Goal: Task Accomplishment & Management: Use online tool/utility

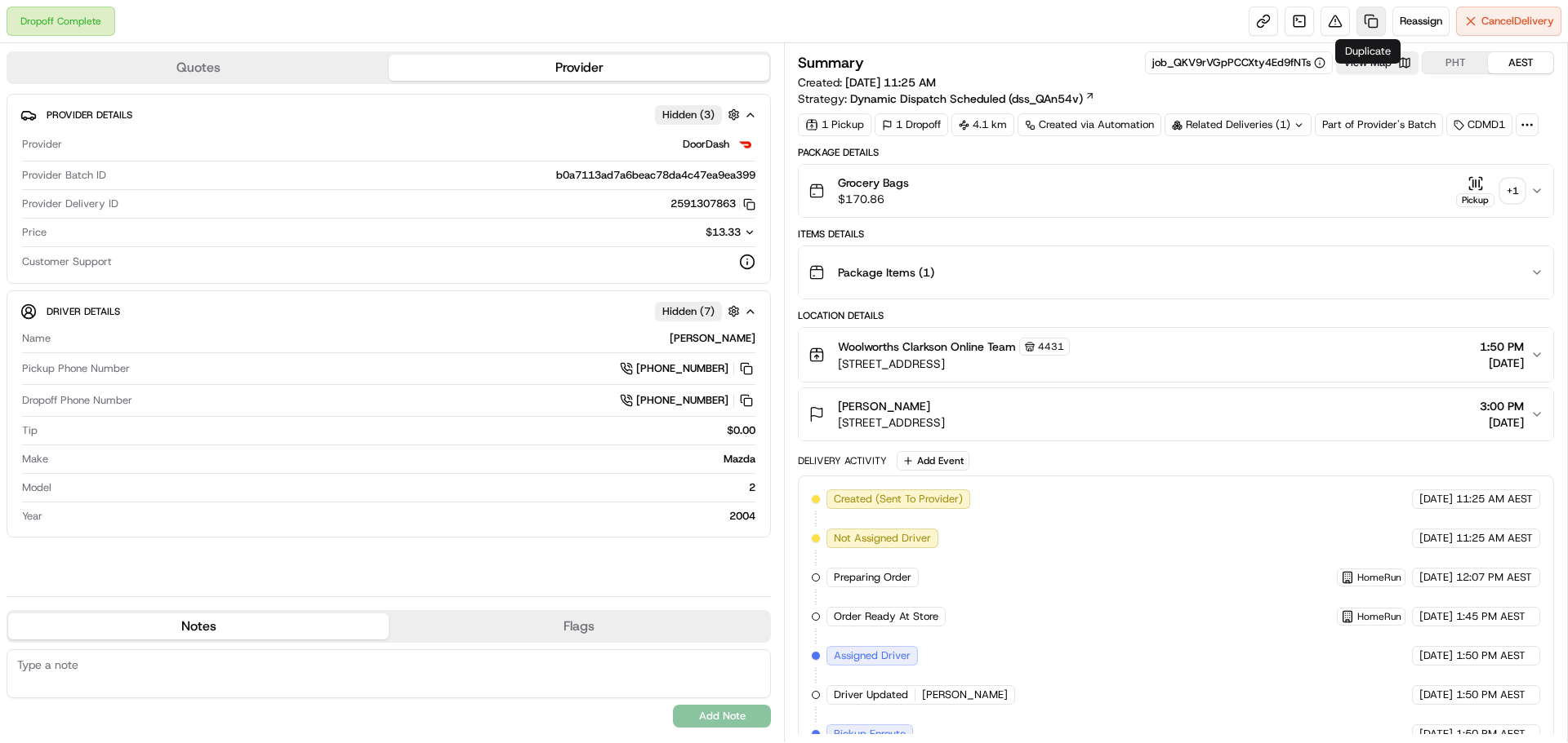
click at [1370, 18] on link at bounding box center [1370, 21] width 29 height 29
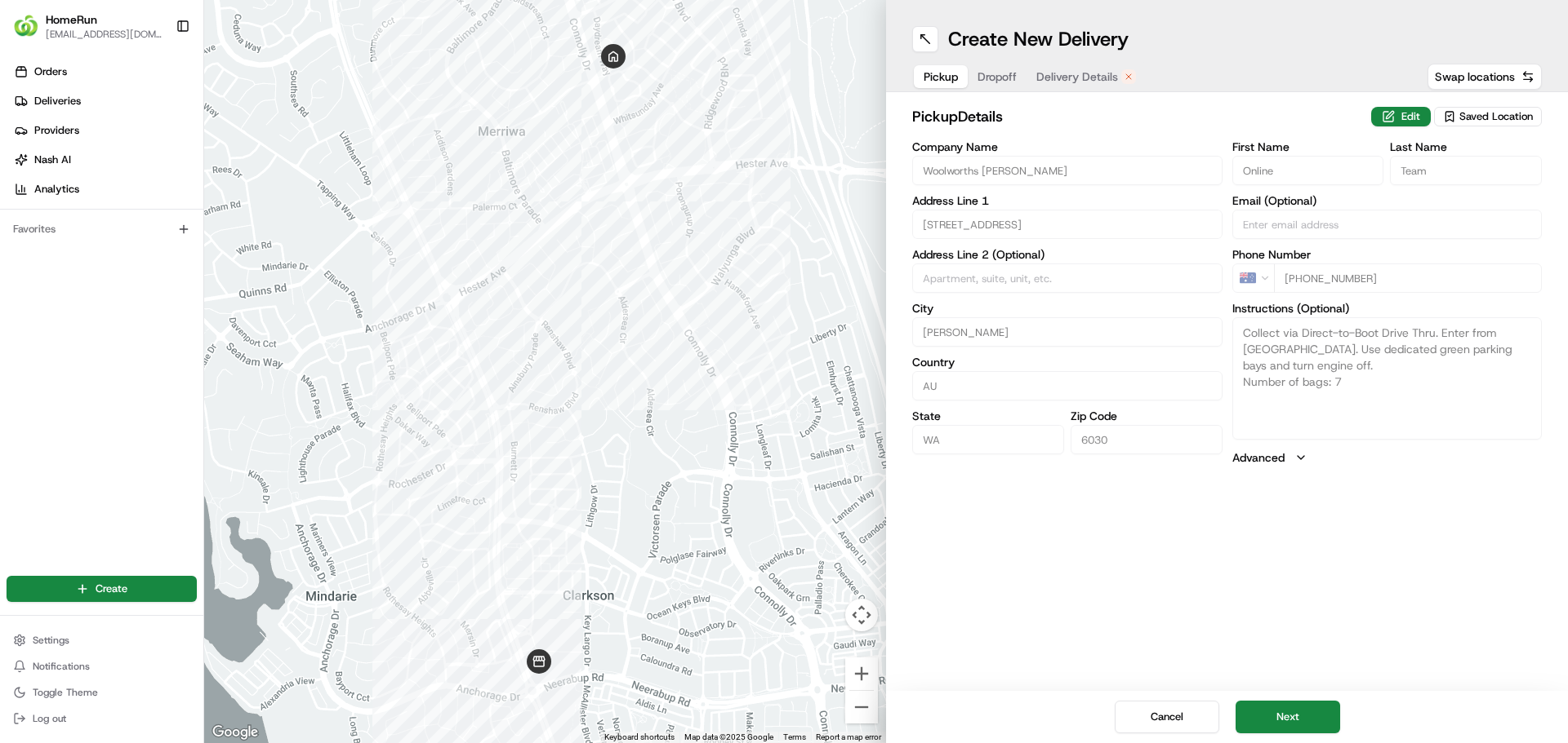
click at [1065, 73] on span "Delivery Details" at bounding box center [1076, 76] width 81 height 16
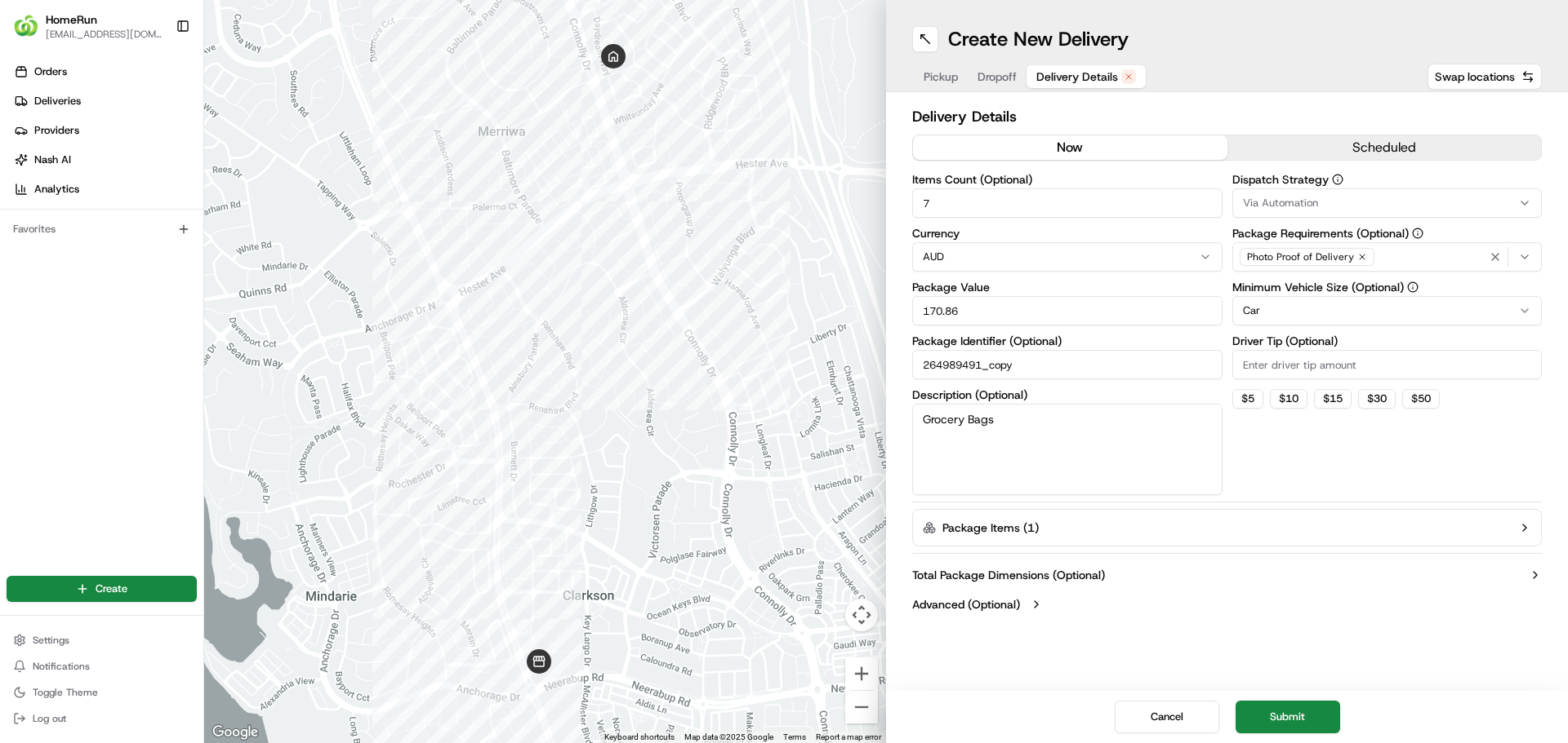
click at [1028, 150] on button "now" at bounding box center [1070, 148] width 314 height 24
click at [885, 205] on div "← Move left → Move right ↑ Move up ↓ Move down + Zoom in - Zoom out Home Jump l…" at bounding box center [885, 371] width 1363 height 743
type input "2"
click at [1273, 707] on button "Submit" at bounding box center [1287, 717] width 105 height 33
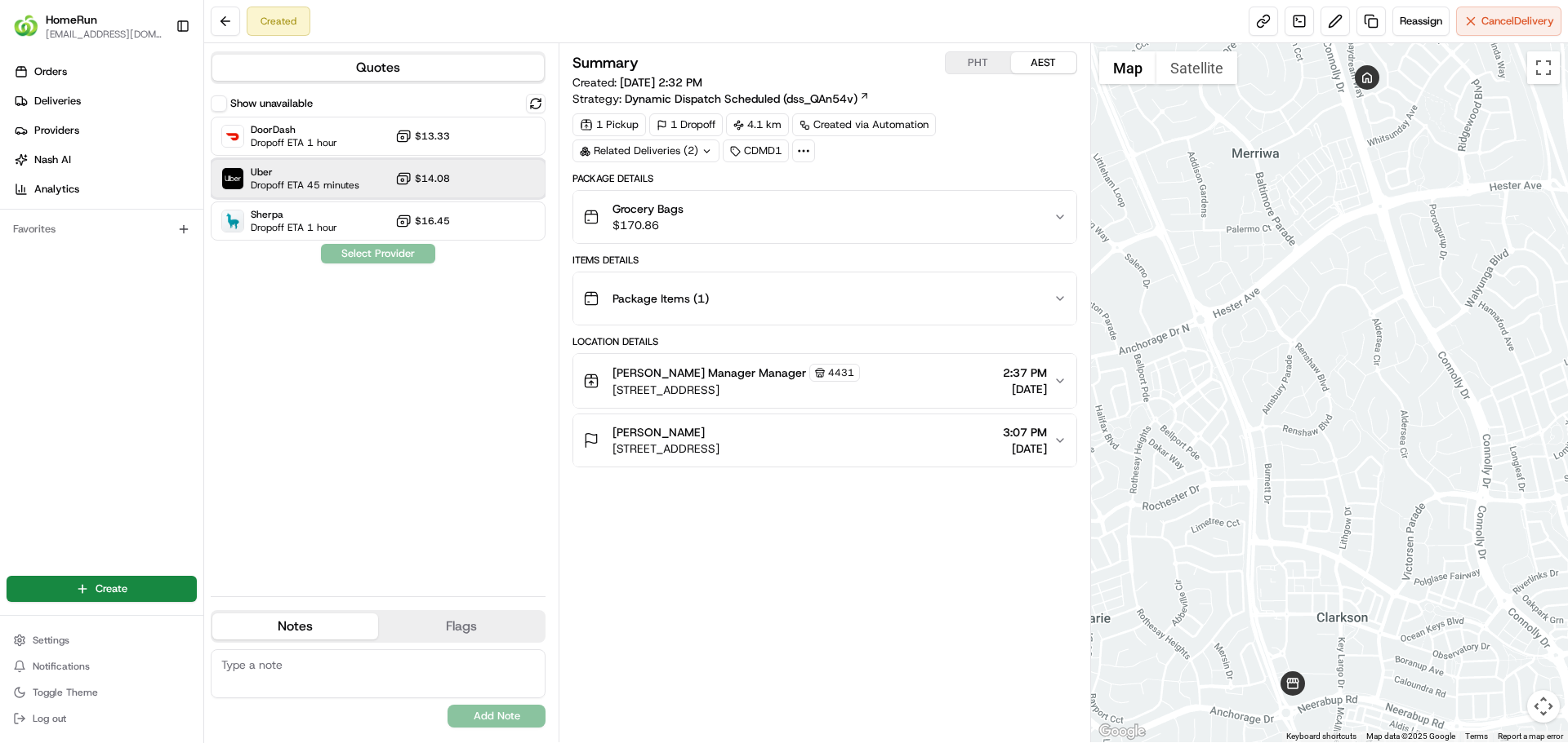
click at [454, 177] on div "Uber Dropoff ETA 45 minutes $14.08" at bounding box center [378, 179] width 335 height 39
click at [405, 254] on button "Assign Provider" at bounding box center [378, 253] width 116 height 20
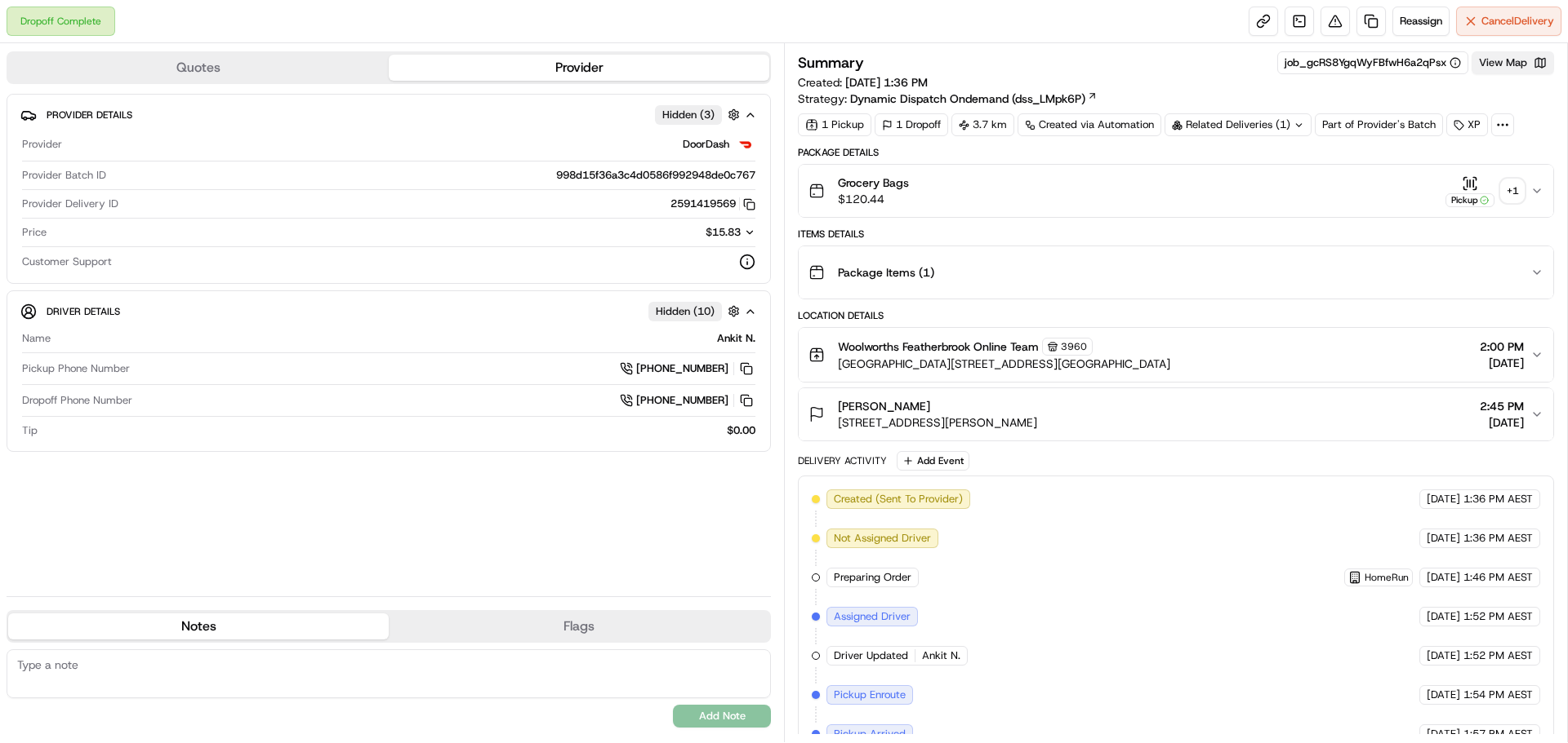
click at [1494, 61] on button "View Map" at bounding box center [1513, 63] width 82 height 22
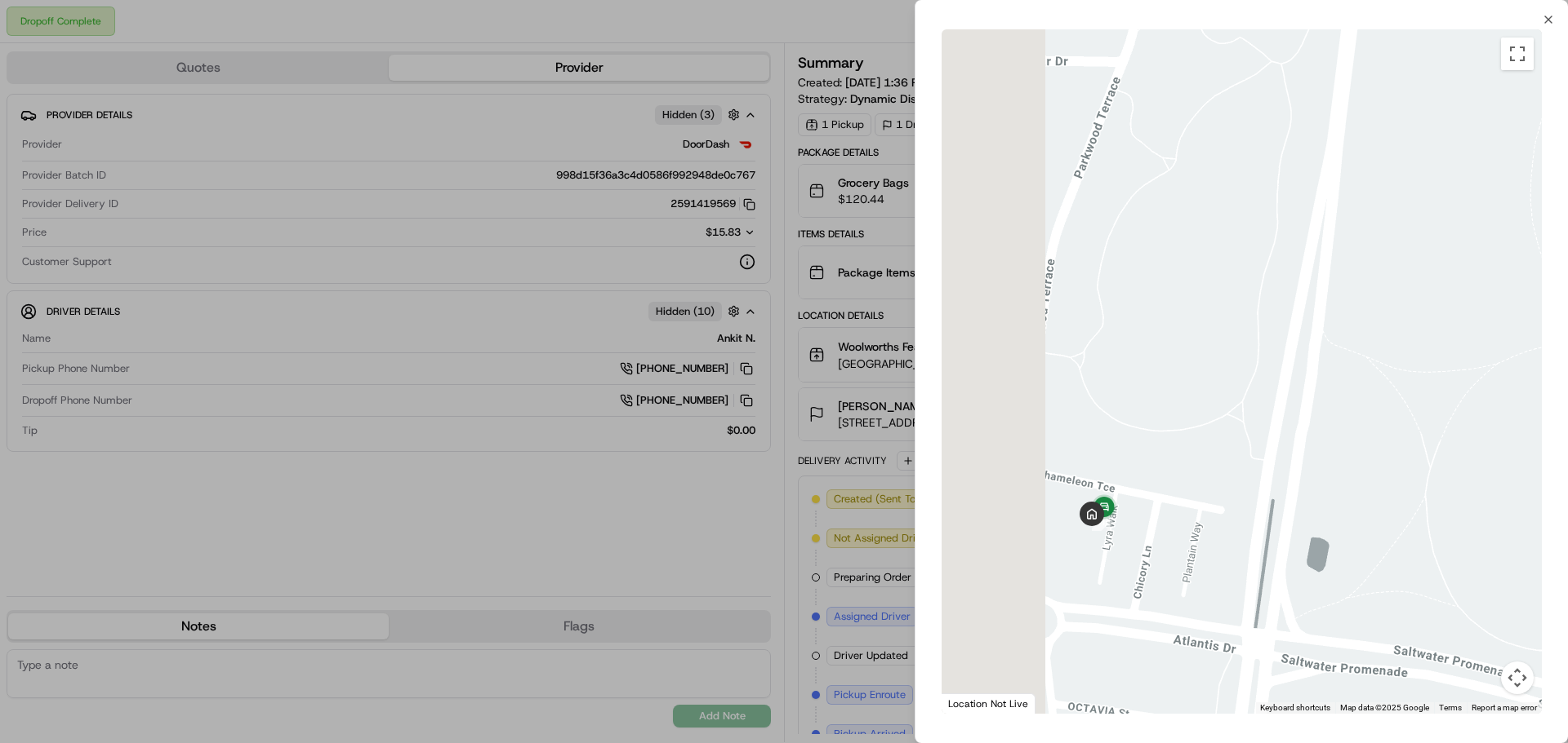
drag, startPoint x: 1336, startPoint y: 479, endPoint x: 1426, endPoint y: 474, distance: 90.1
click at [1426, 474] on div at bounding box center [1242, 371] width 600 height 685
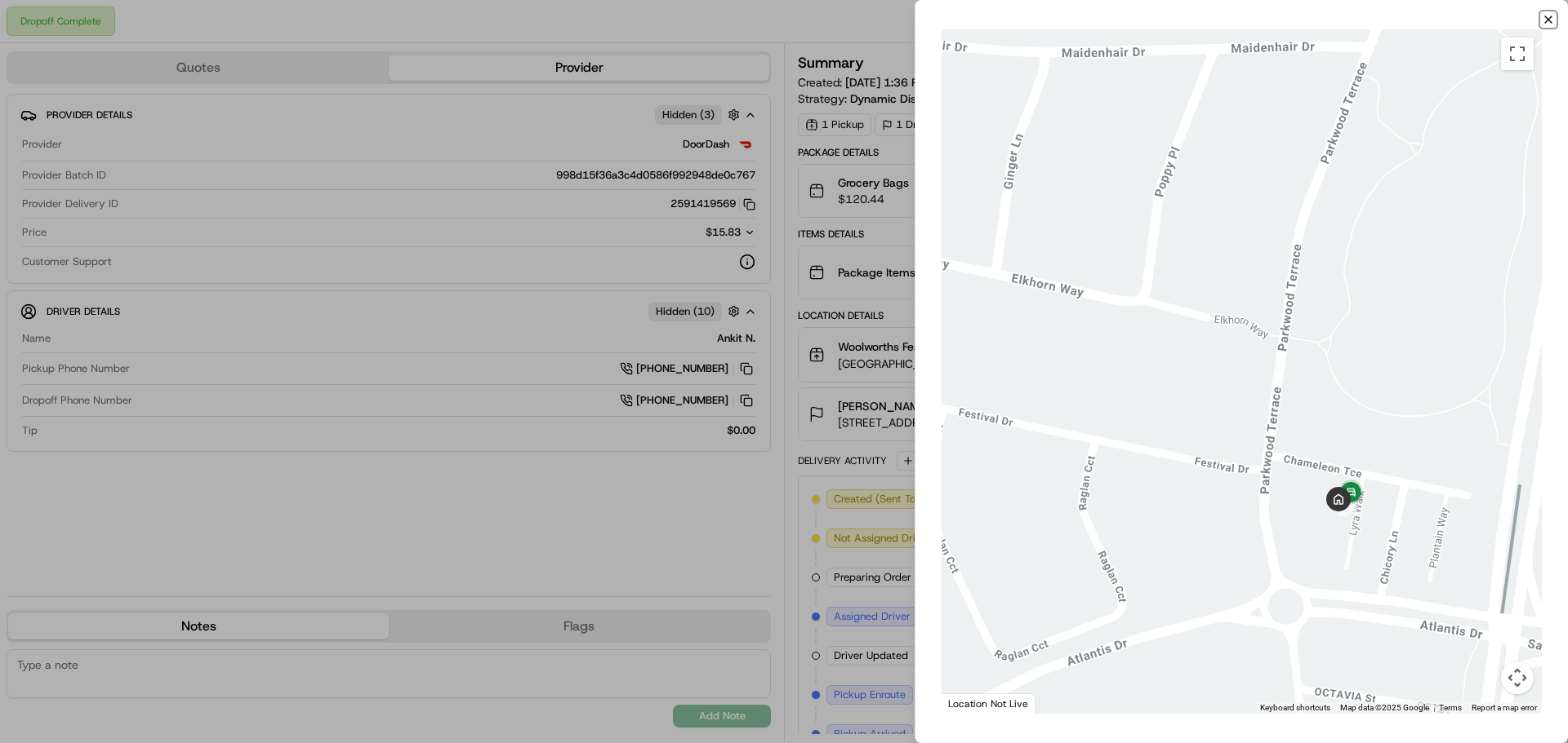
click at [1543, 15] on icon "button" at bounding box center [1548, 20] width 13 height 13
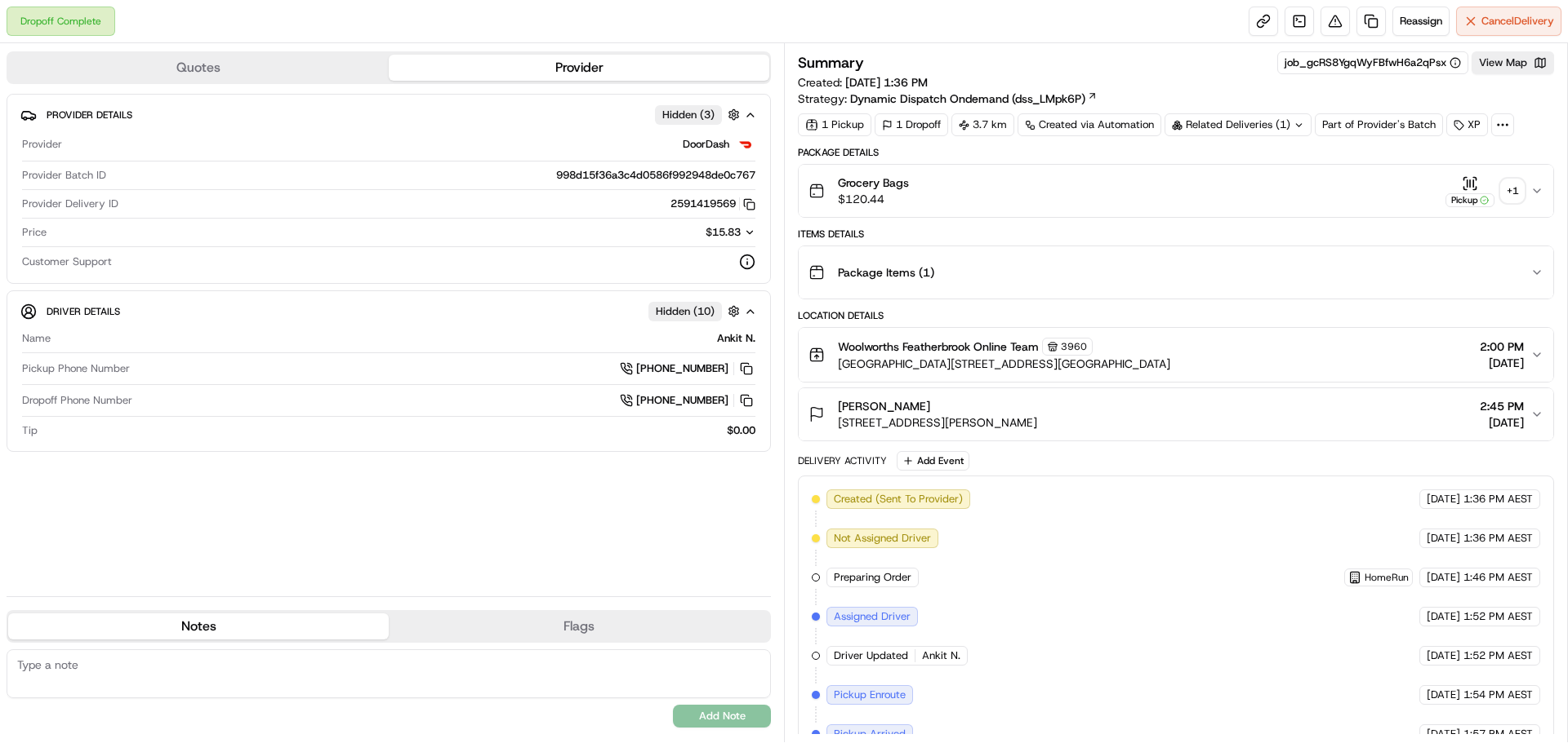
click at [1521, 193] on div "+ 1" at bounding box center [1512, 191] width 22 height 22
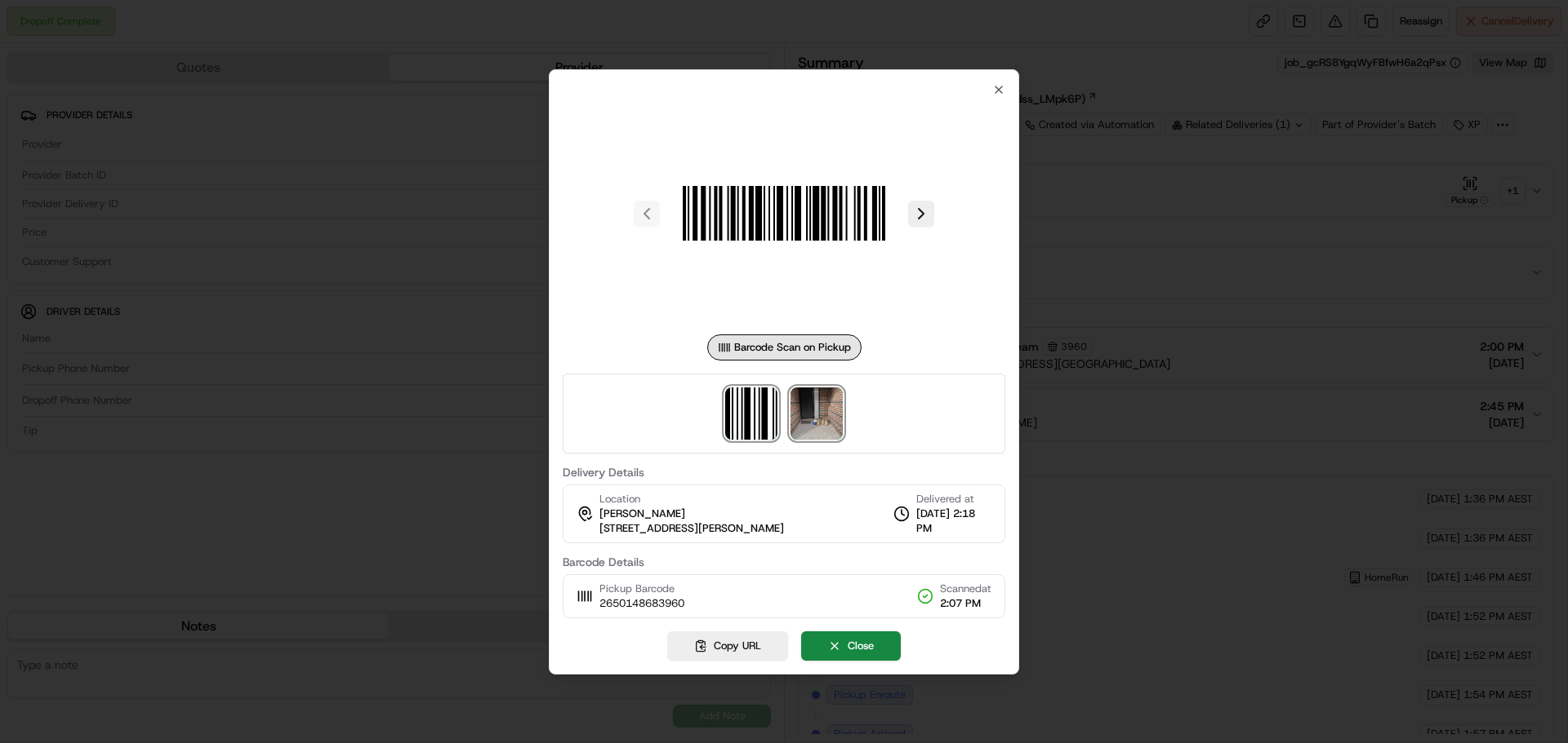
click at [817, 406] on img at bounding box center [816, 414] width 52 height 52
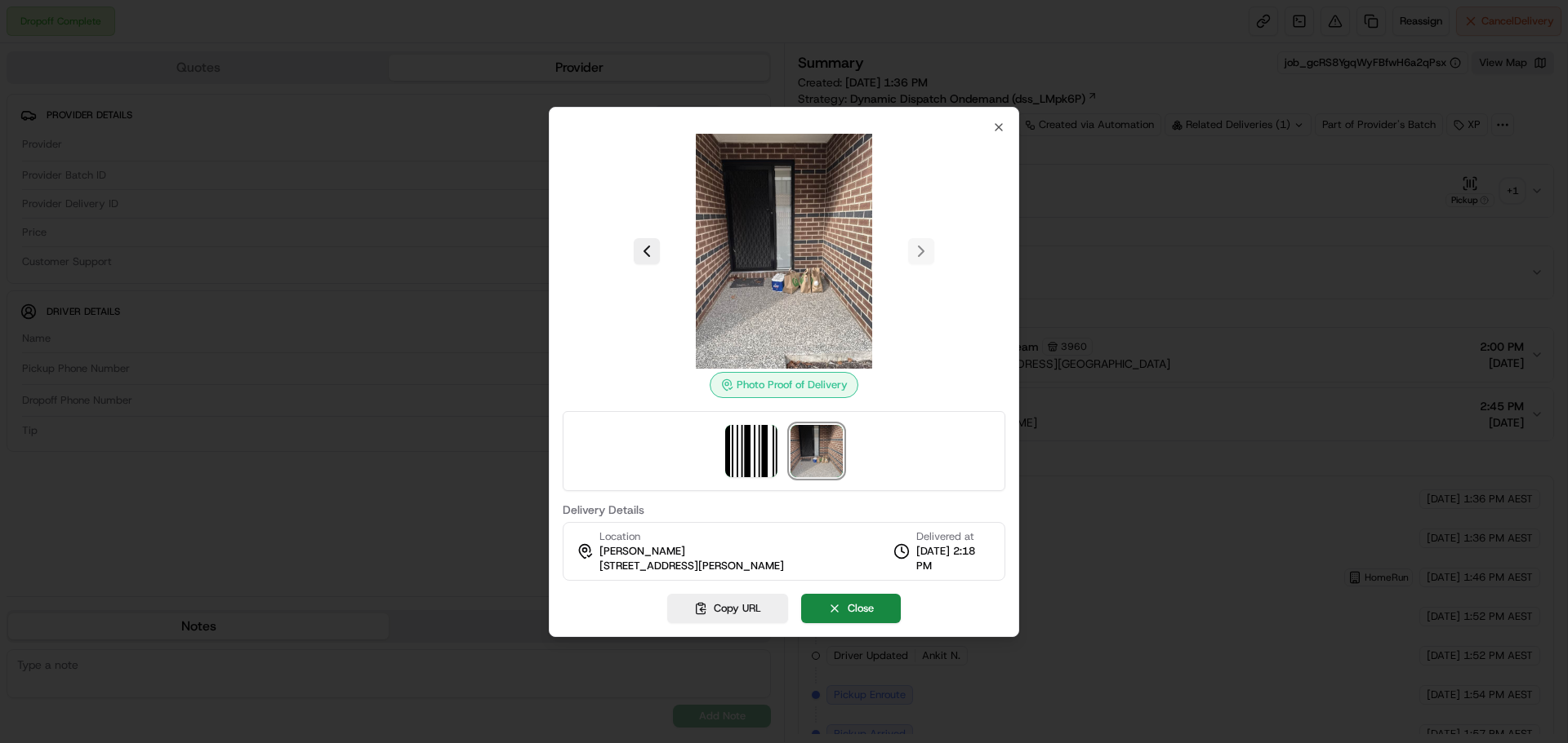
click at [1405, 151] on div at bounding box center [784, 371] width 1568 height 743
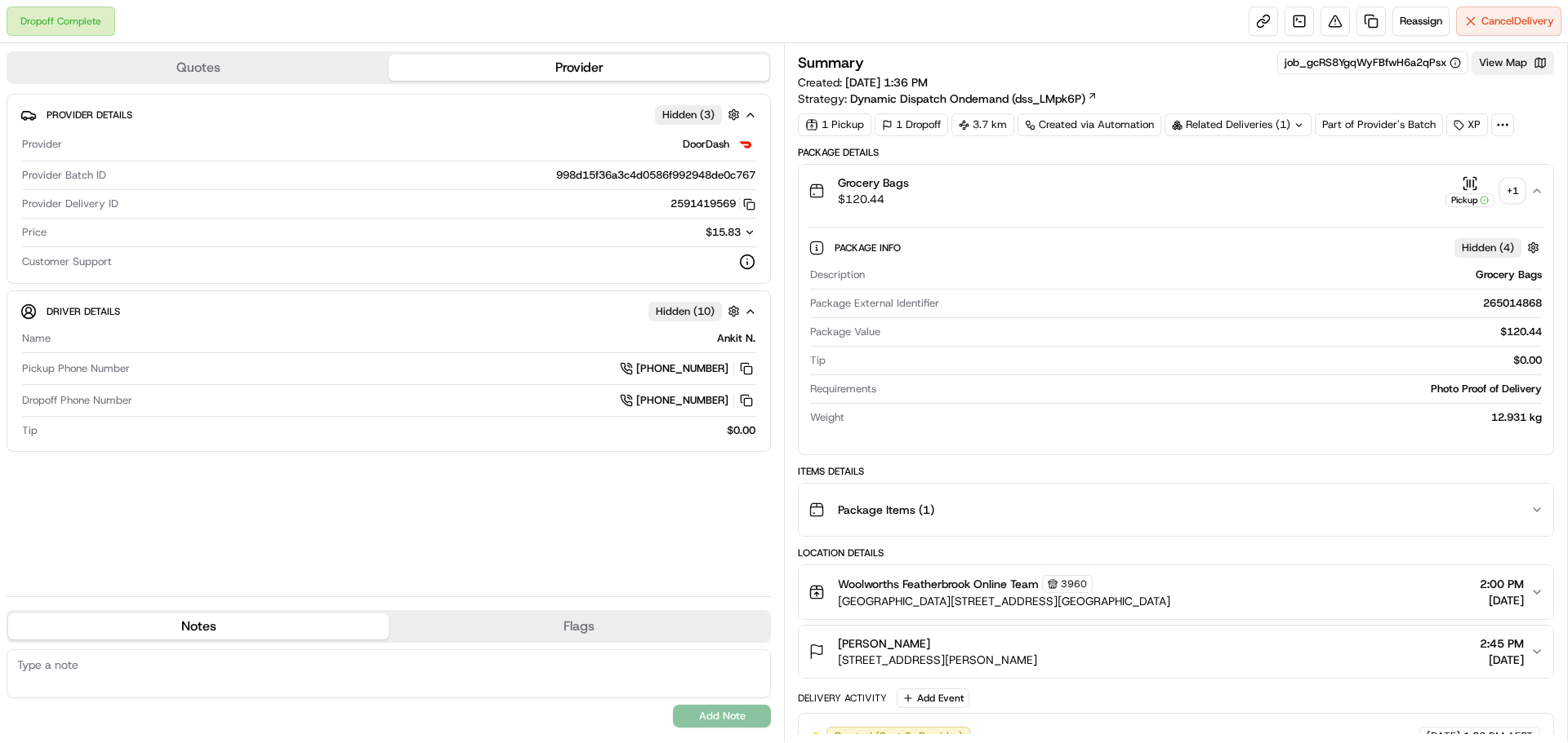
click at [1507, 65] on button "View Map" at bounding box center [1513, 63] width 82 height 22
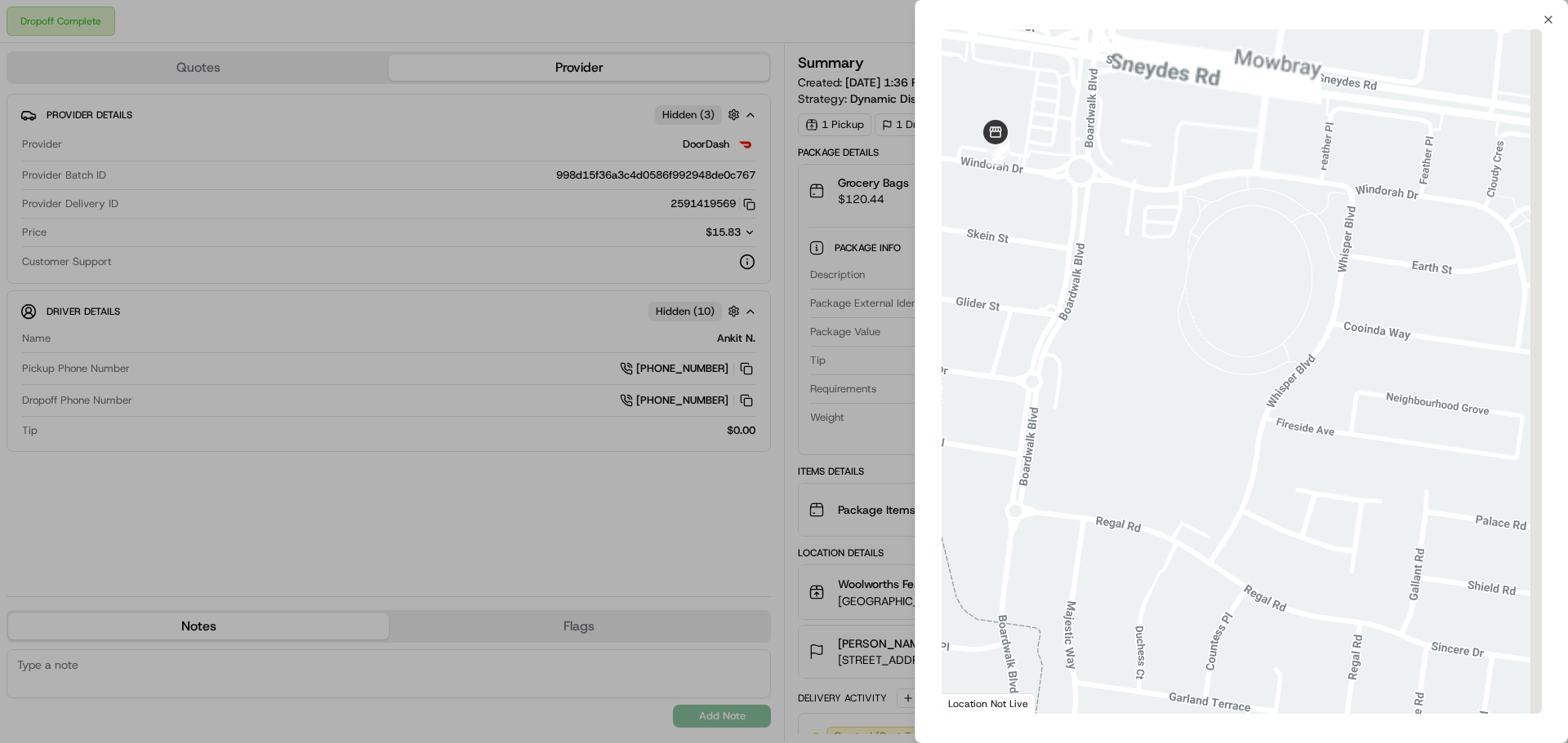
drag, startPoint x: 1459, startPoint y: 420, endPoint x: 982, endPoint y: 68, distance: 592.8
click at [979, 71] on div at bounding box center [1242, 371] width 600 height 685
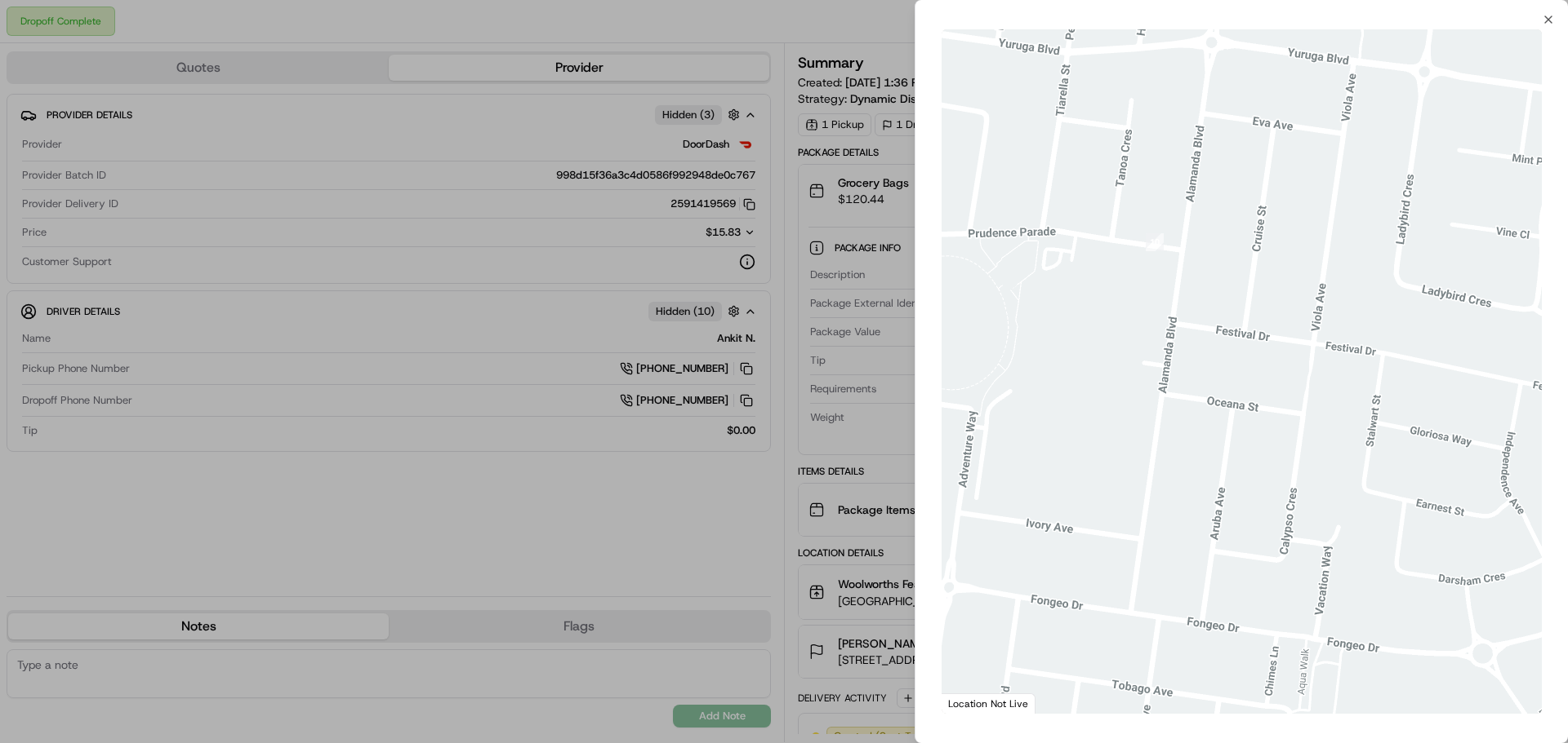
drag, startPoint x: 1373, startPoint y: 318, endPoint x: 1290, endPoint y: 293, distance: 86.7
click at [1366, 315] on div at bounding box center [1242, 371] width 600 height 685
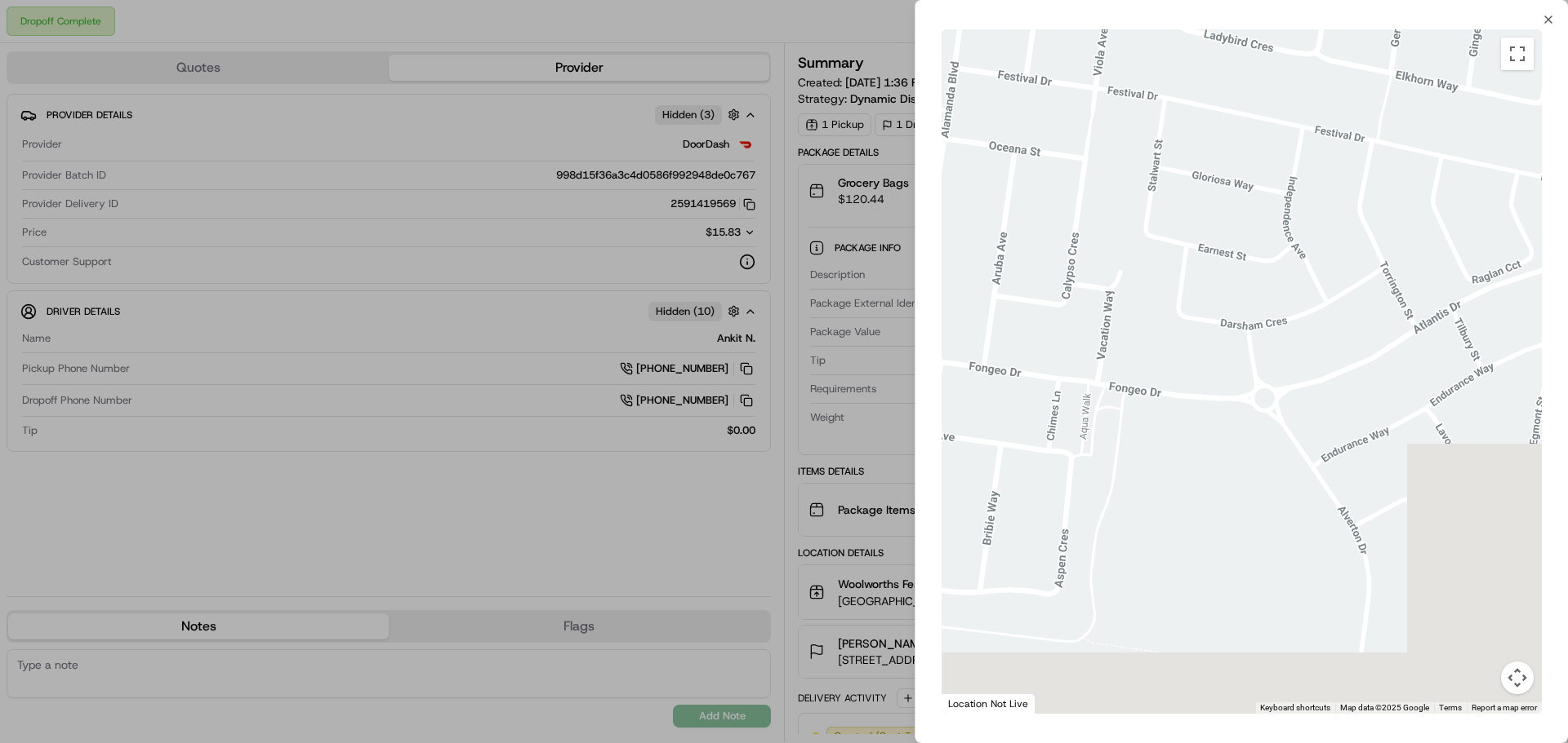
drag, startPoint x: 1290, startPoint y: 293, endPoint x: 1120, endPoint y: 50, distance: 296.6
click at [1122, 50] on div at bounding box center [1242, 371] width 600 height 685
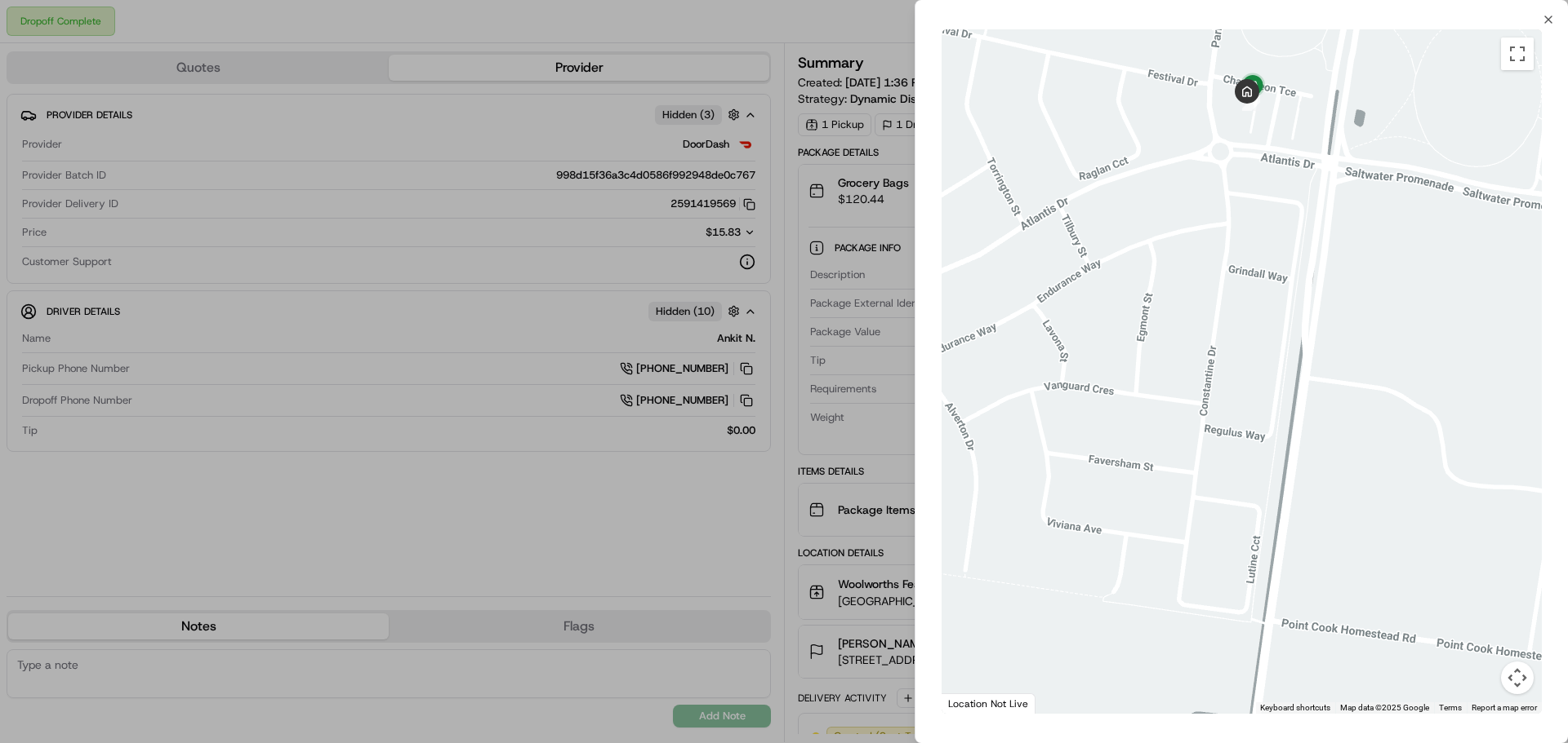
drag, startPoint x: 1266, startPoint y: 132, endPoint x: 1264, endPoint y: 314, distance: 182.0
click at [1265, 302] on div at bounding box center [1242, 371] width 600 height 685
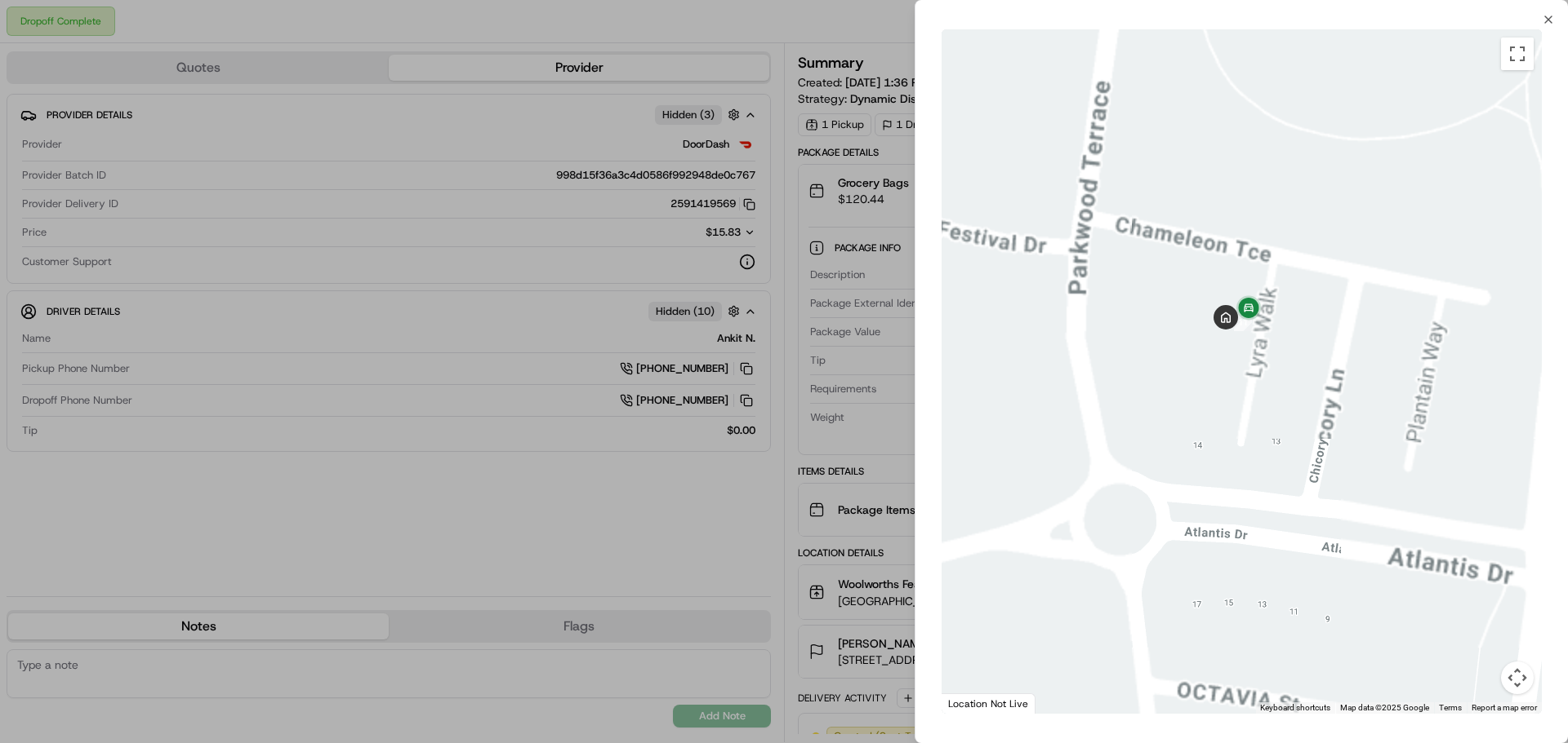
drag, startPoint x: 1285, startPoint y: 234, endPoint x: 1330, endPoint y: 486, distance: 256.0
click at [1328, 466] on div at bounding box center [1242, 371] width 600 height 685
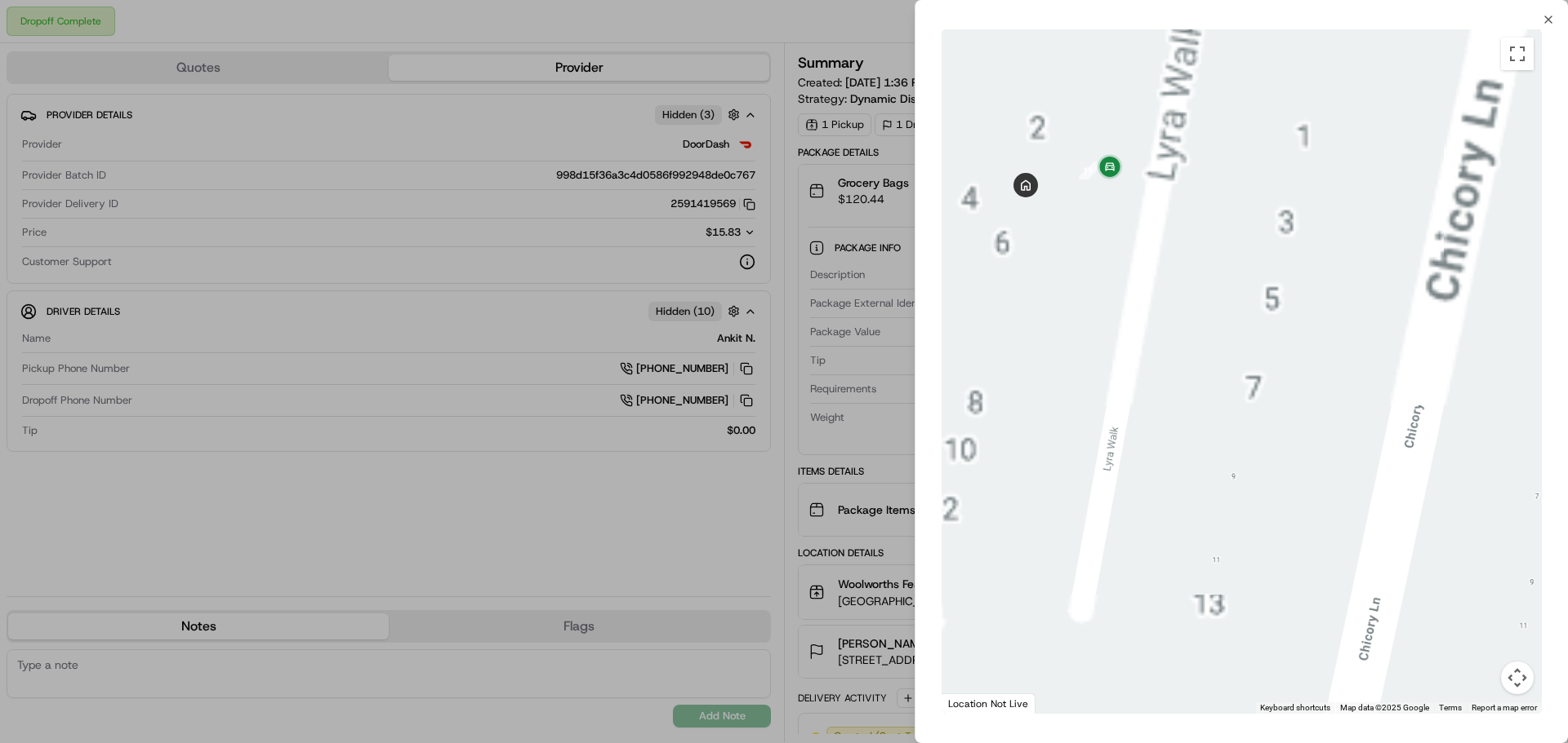
drag, startPoint x: 1256, startPoint y: 272, endPoint x: 1346, endPoint y: 526, distance: 269.5
click at [1346, 526] on div at bounding box center [1242, 371] width 600 height 685
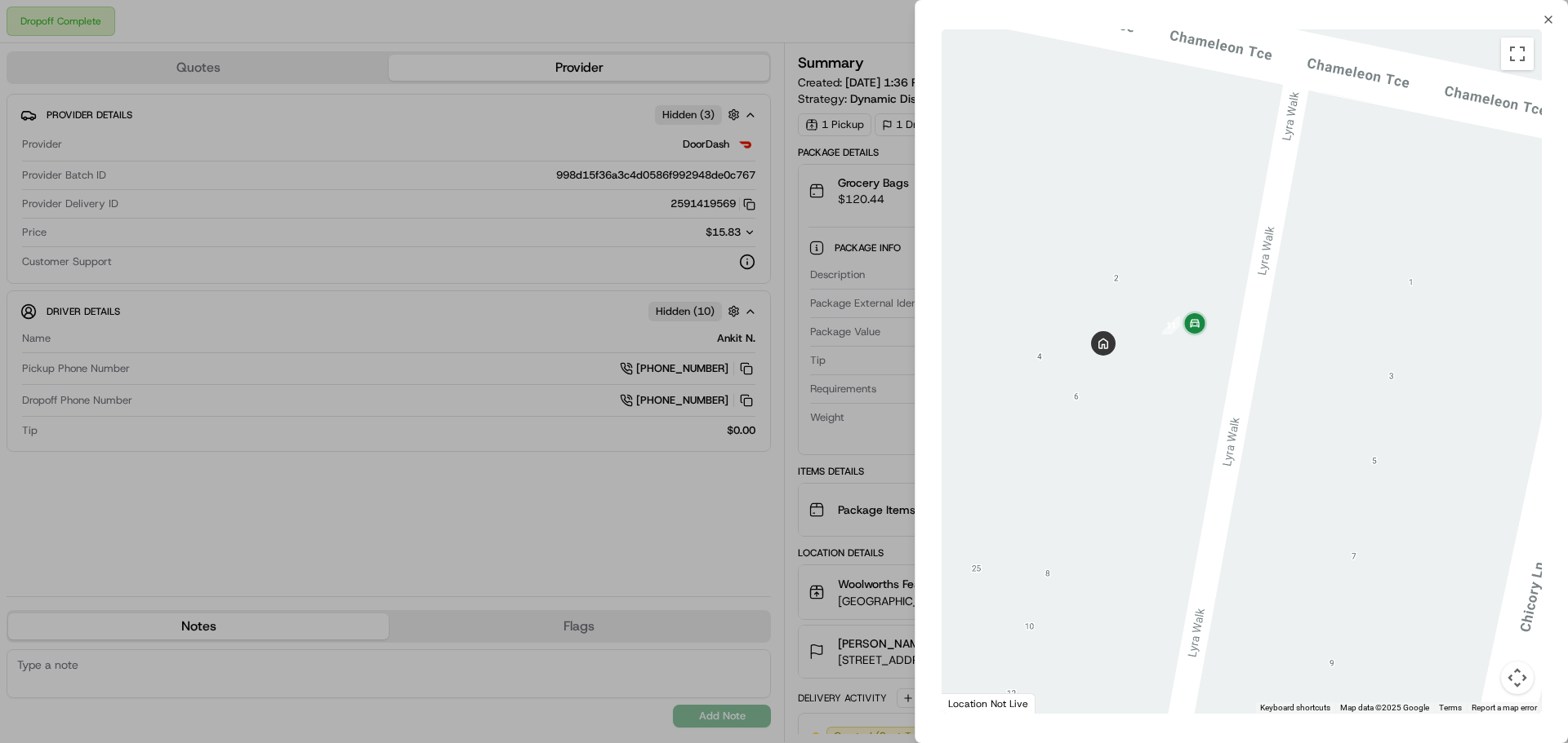
drag, startPoint x: 1316, startPoint y: 450, endPoint x: 1340, endPoint y: 490, distance: 46.6
click at [1340, 490] on div at bounding box center [1242, 371] width 600 height 685
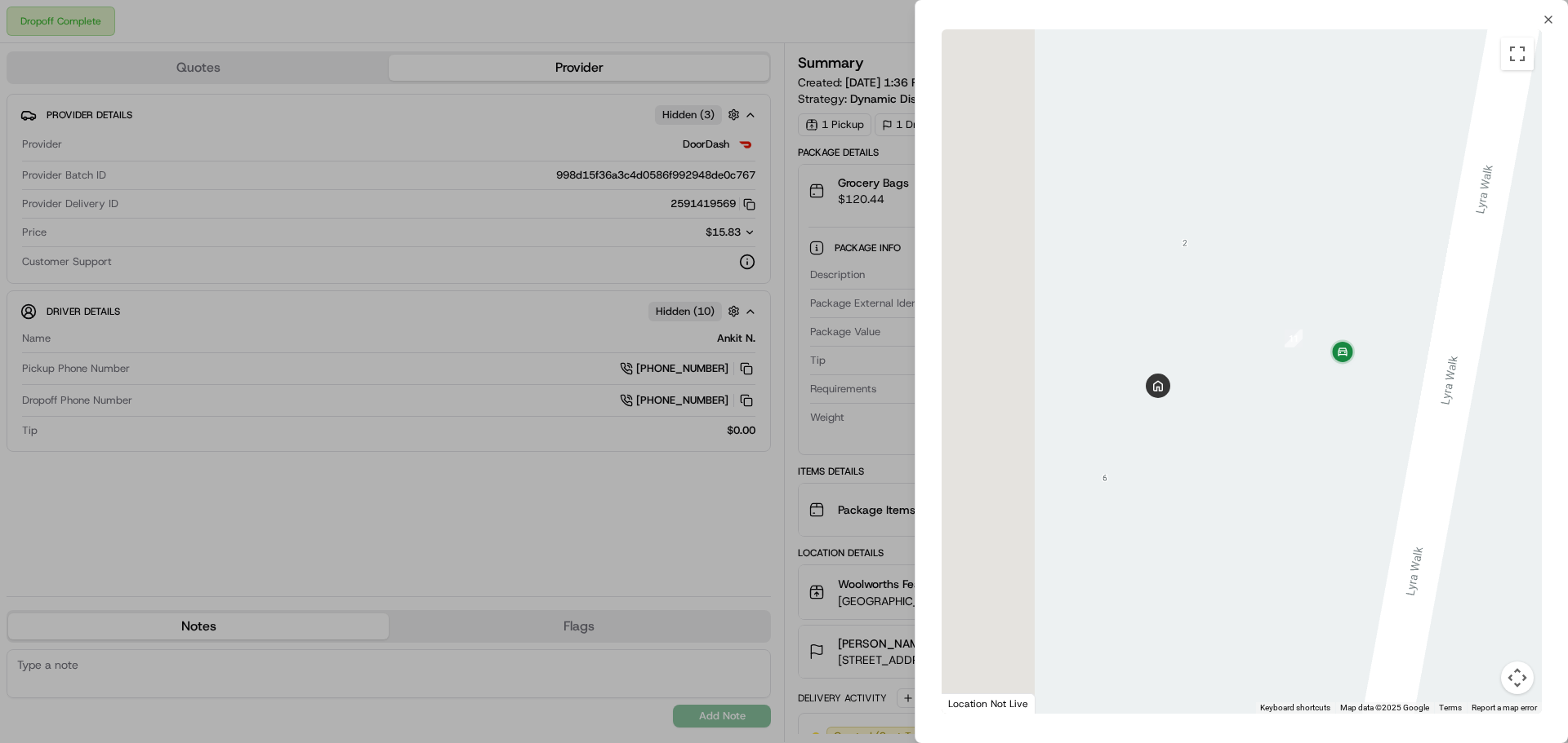
drag, startPoint x: 1216, startPoint y: 426, endPoint x: 1316, endPoint y: 434, distance: 100.3
click at [1316, 434] on div at bounding box center [1242, 371] width 600 height 685
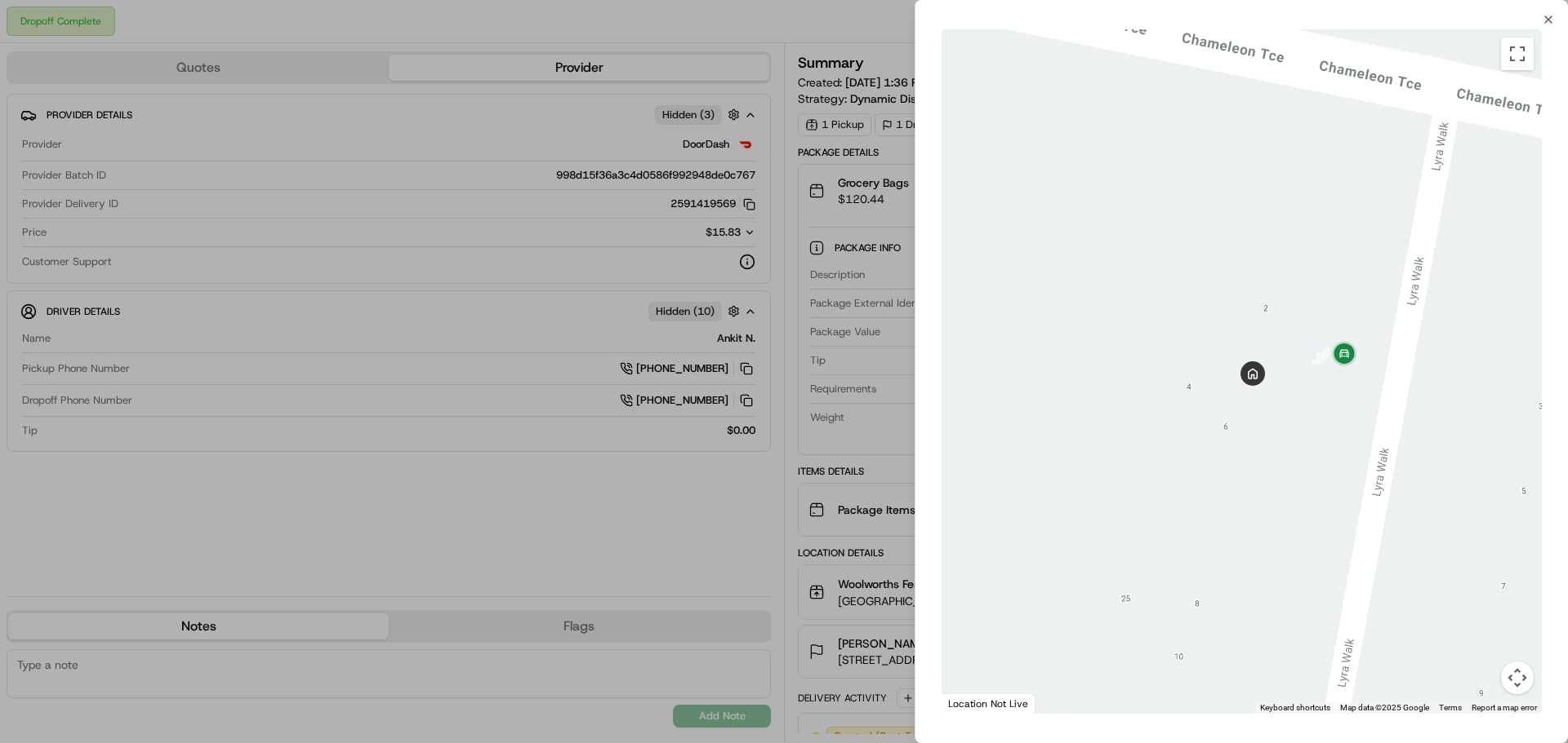
click at [1388, 434] on div at bounding box center [1242, 371] width 600 height 685
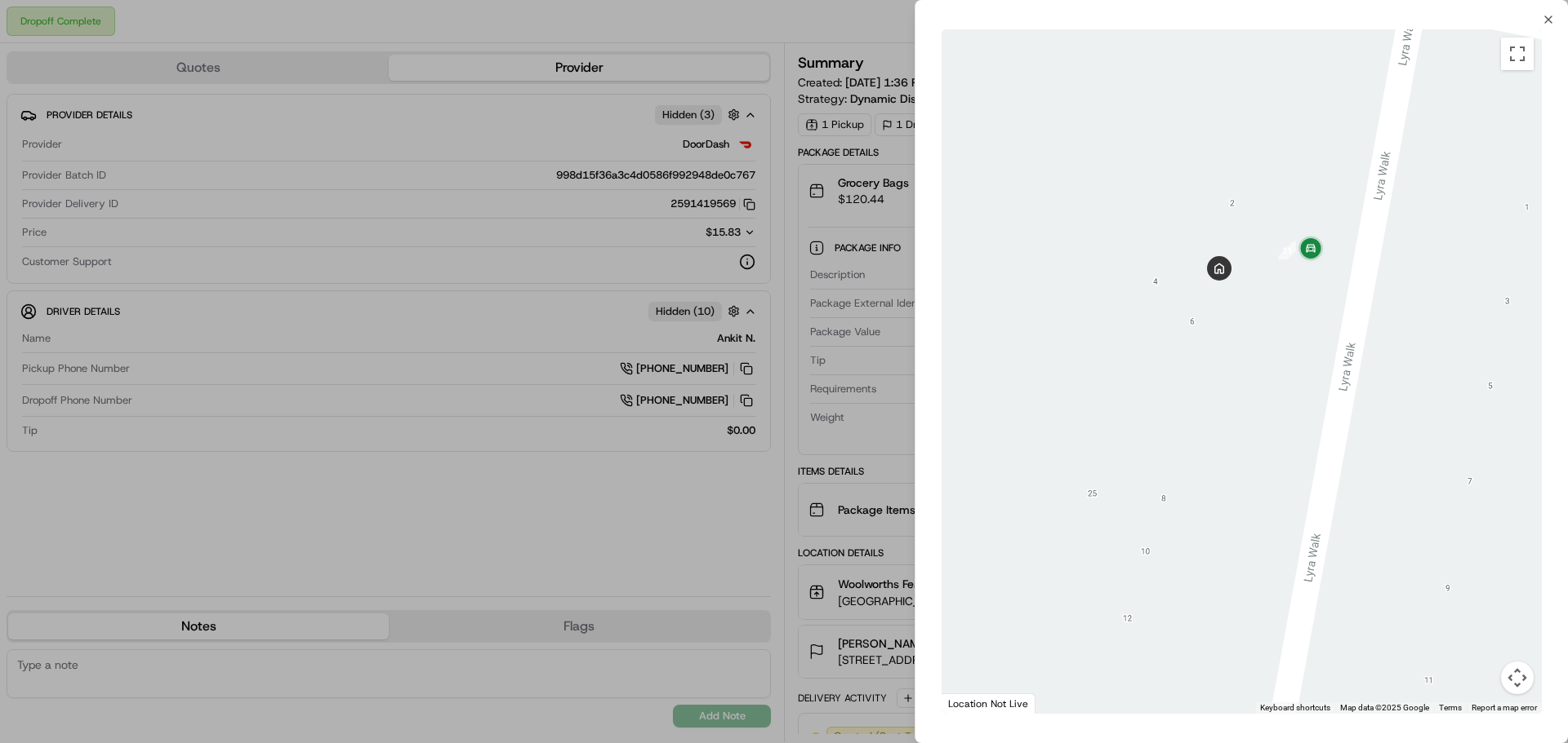
drag, startPoint x: 1374, startPoint y: 355, endPoint x: 1351, endPoint y: 312, distance: 48.8
click at [1351, 312] on div at bounding box center [1242, 371] width 600 height 685
click at [763, 286] on div at bounding box center [784, 371] width 1568 height 743
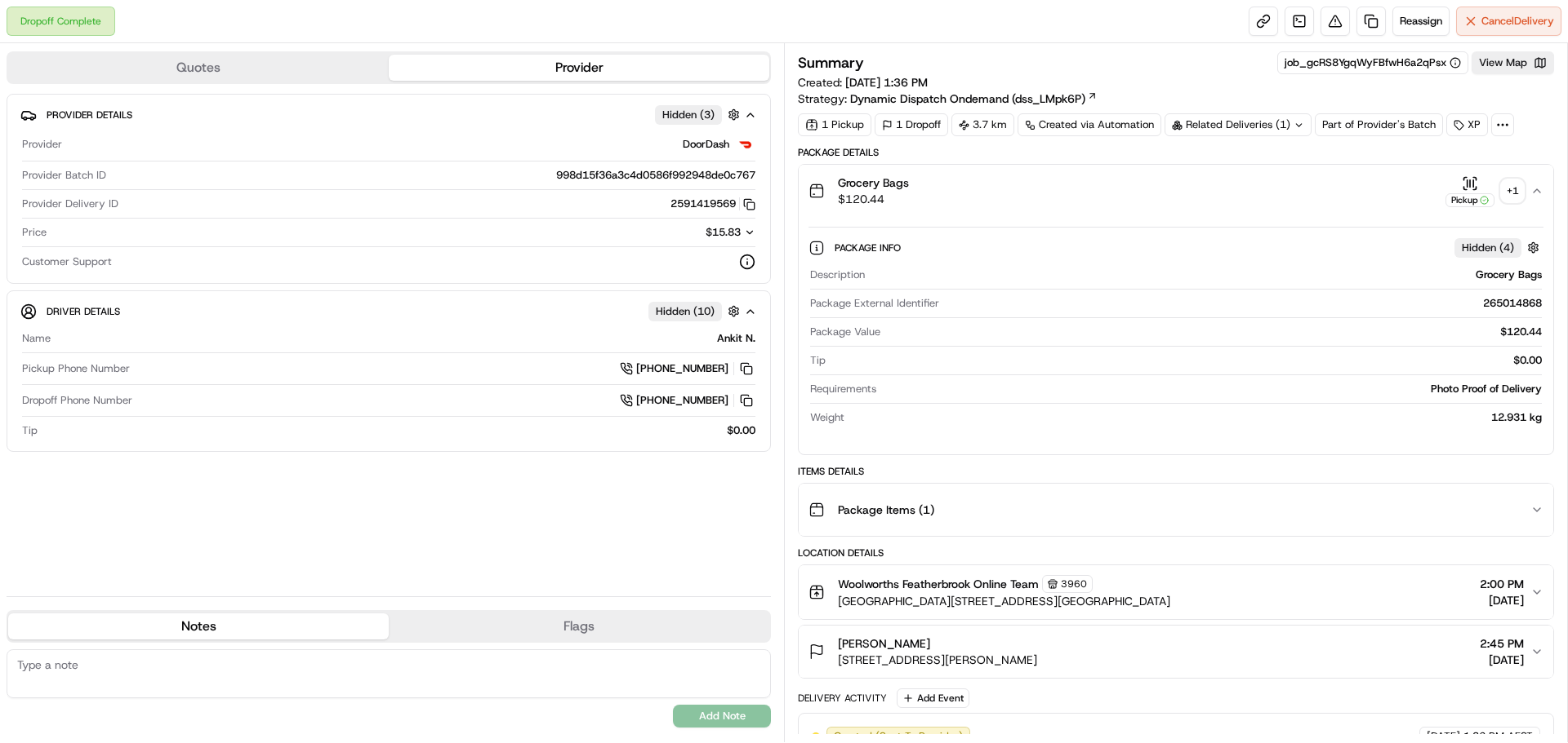
scroll to position [326, 0]
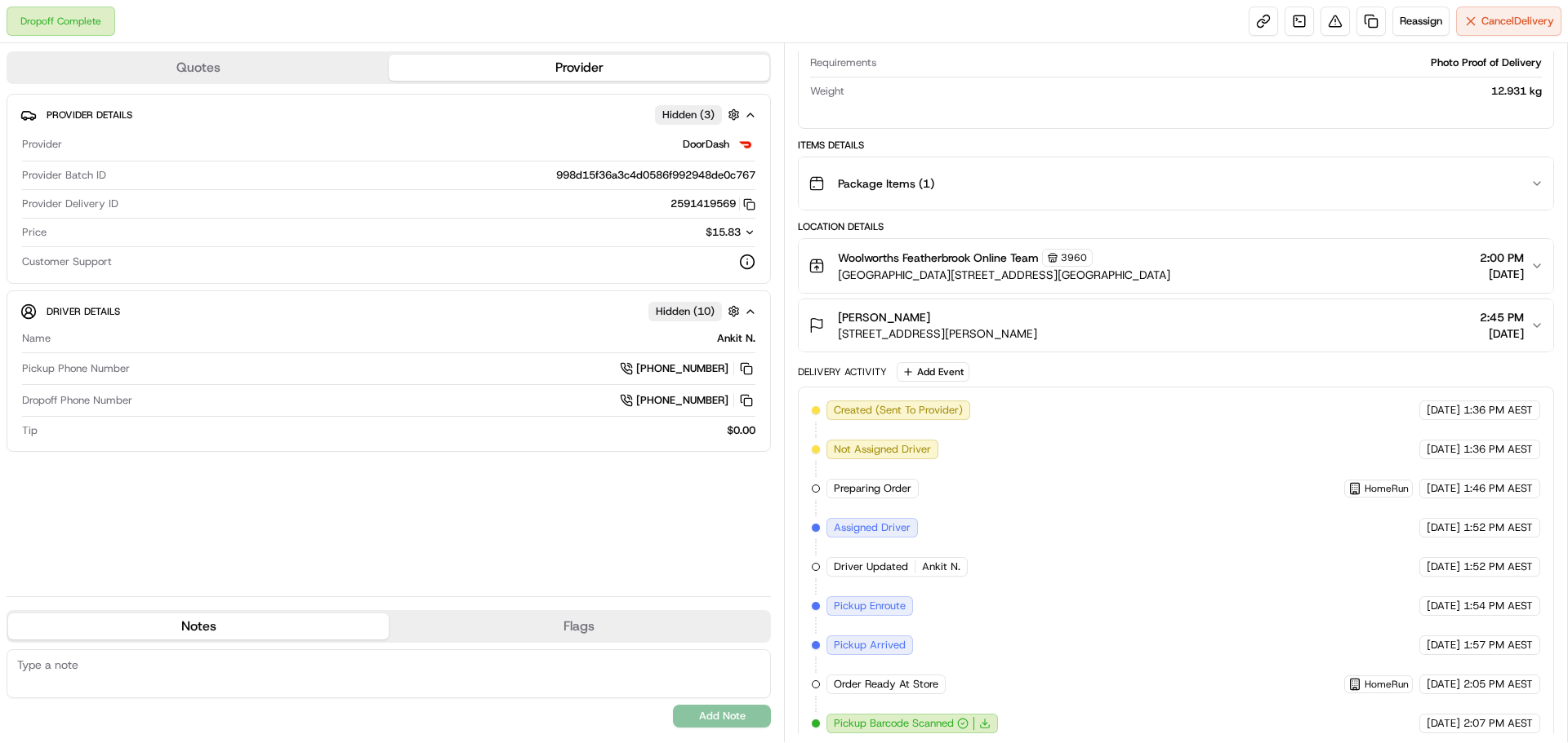
drag, startPoint x: 1018, startPoint y: 344, endPoint x: 864, endPoint y: 330, distance: 154.6
click at [864, 330] on button "Sarah Silberg 4 Lyra Walk, Point Cook, VIC 3030, AU 2:45 PM 16/08/2025" at bounding box center [1175, 325] width 755 height 52
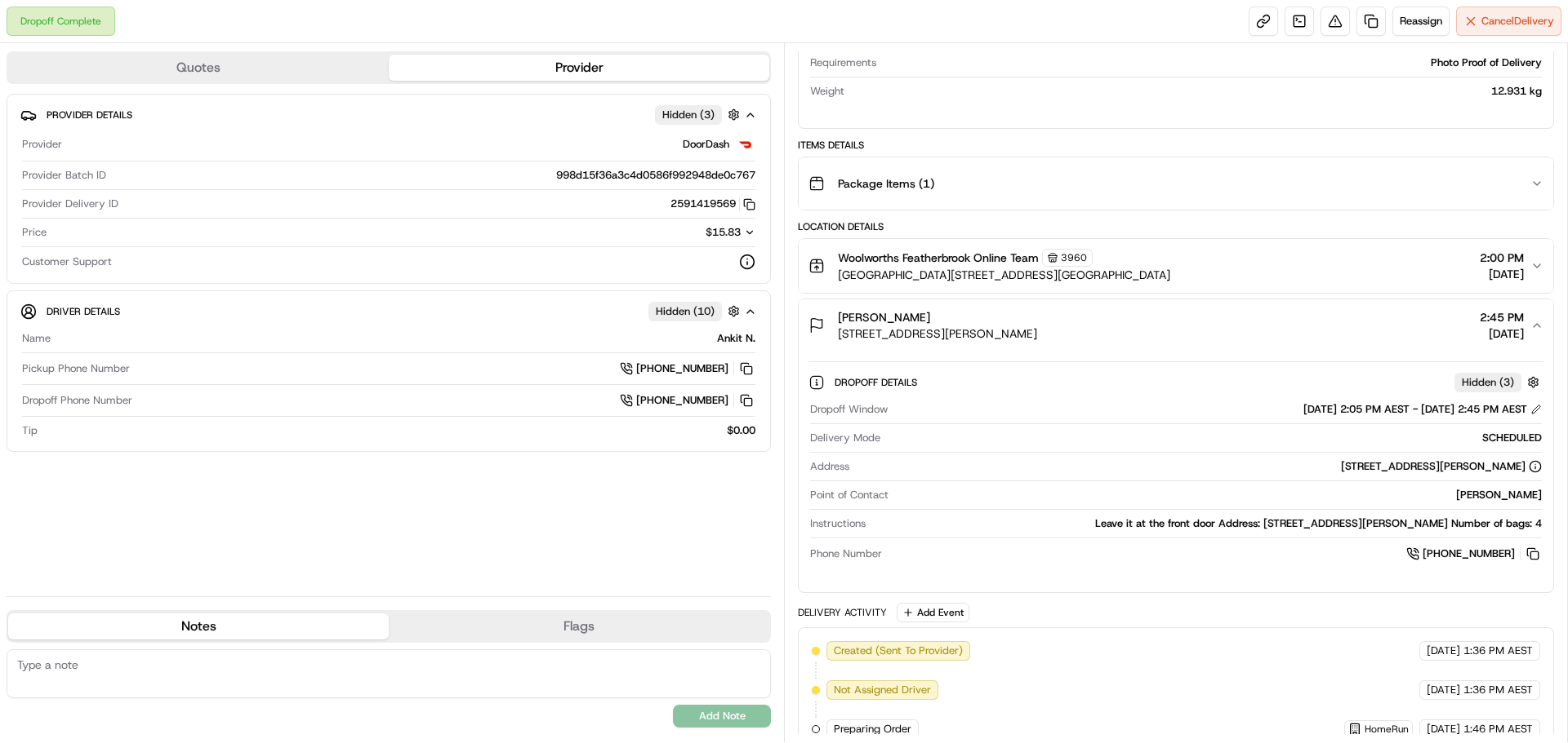
drag, startPoint x: 850, startPoint y: 331, endPoint x: 1042, endPoint y: 345, distance: 192.5
click at [1041, 346] on button "Sarah Silberg 4 Lyra Walk, Point Cook, VIC 3030, AU 2:45 PM 16/08/2025" at bounding box center [1175, 325] width 755 height 52
click at [1050, 336] on div "Sarah Silberg 4 Lyra Walk, Point Cook, VIC 3030, AU 2:45 PM 16/08/2025" at bounding box center [1169, 325] width 722 height 33
drag, startPoint x: 920, startPoint y: 334, endPoint x: 840, endPoint y: 338, distance: 80.1
click at [839, 335] on div "Sarah Silberg 4 Lyra Walk, Point Cook, VIC 3030, AU 2:45 PM 16/08/2025" at bounding box center [1169, 325] width 722 height 33
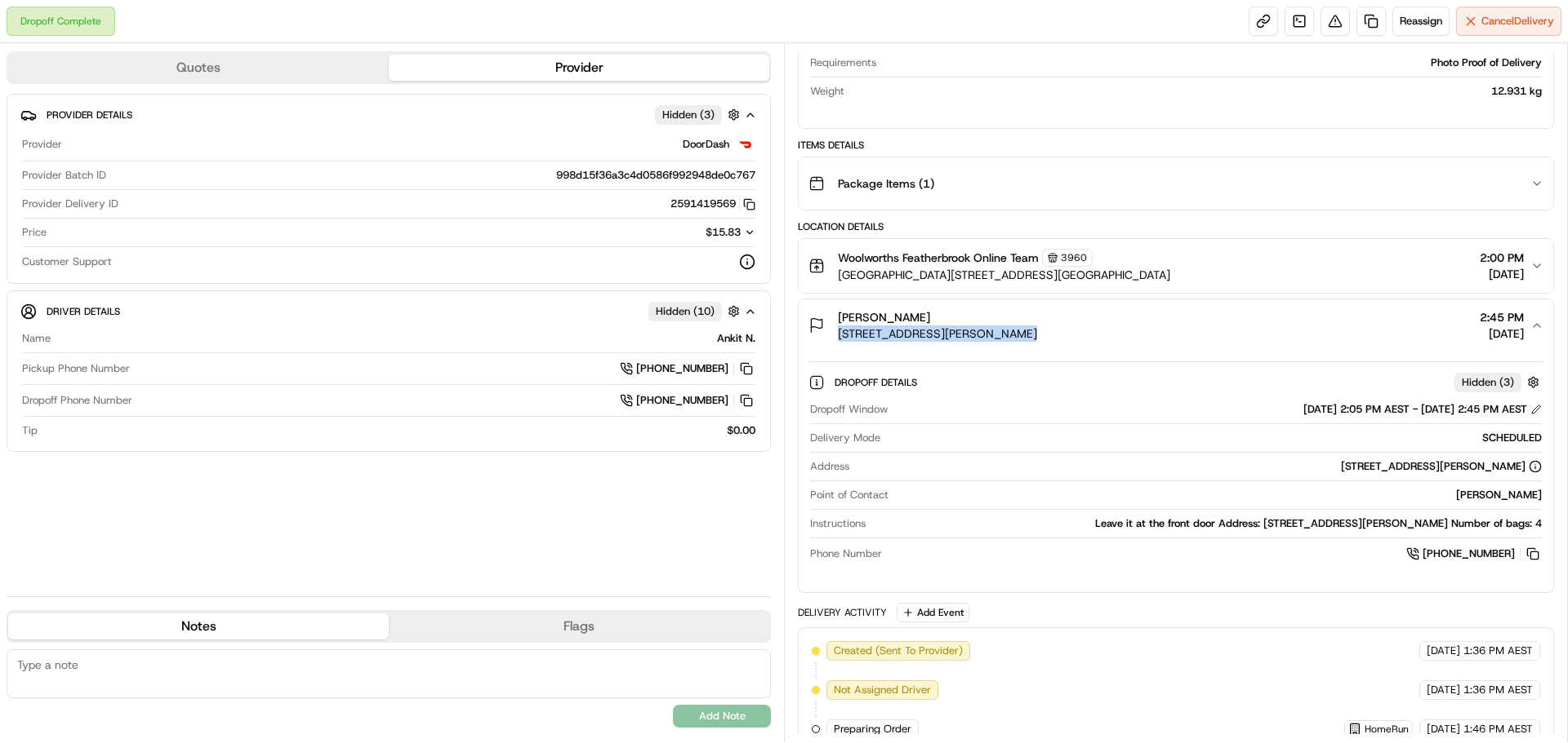
drag, startPoint x: 952, startPoint y: 242, endPoint x: 962, endPoint y: 242, distance: 10.0
click at [956, 242] on button "Woolworths Featherbrook Online Team 3960 Sneydes Road and Boardwalk Blvd, Feath…" at bounding box center [1175, 266] width 755 height 54
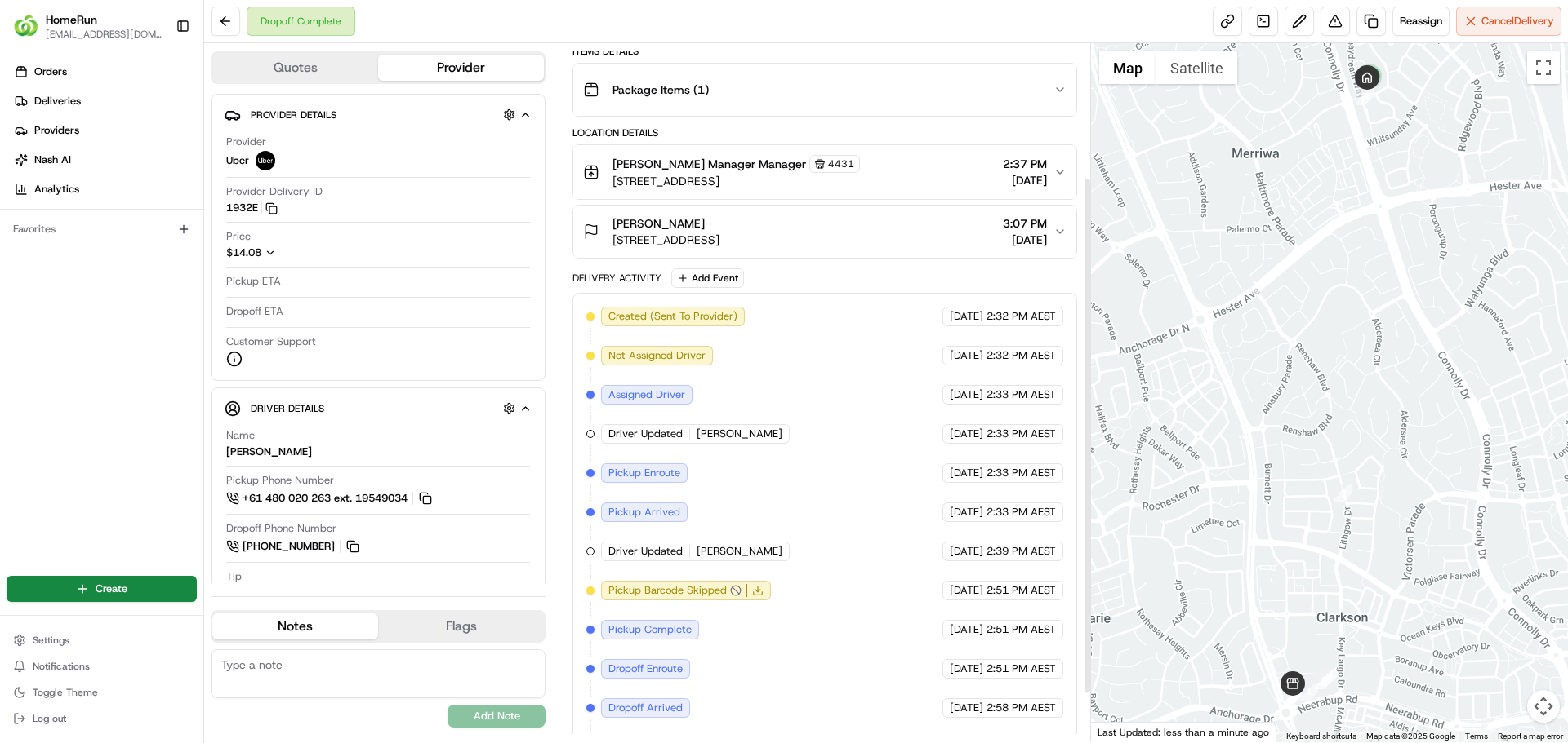
scroll to position [246, 0]
